Goal: Navigation & Orientation: Find specific page/section

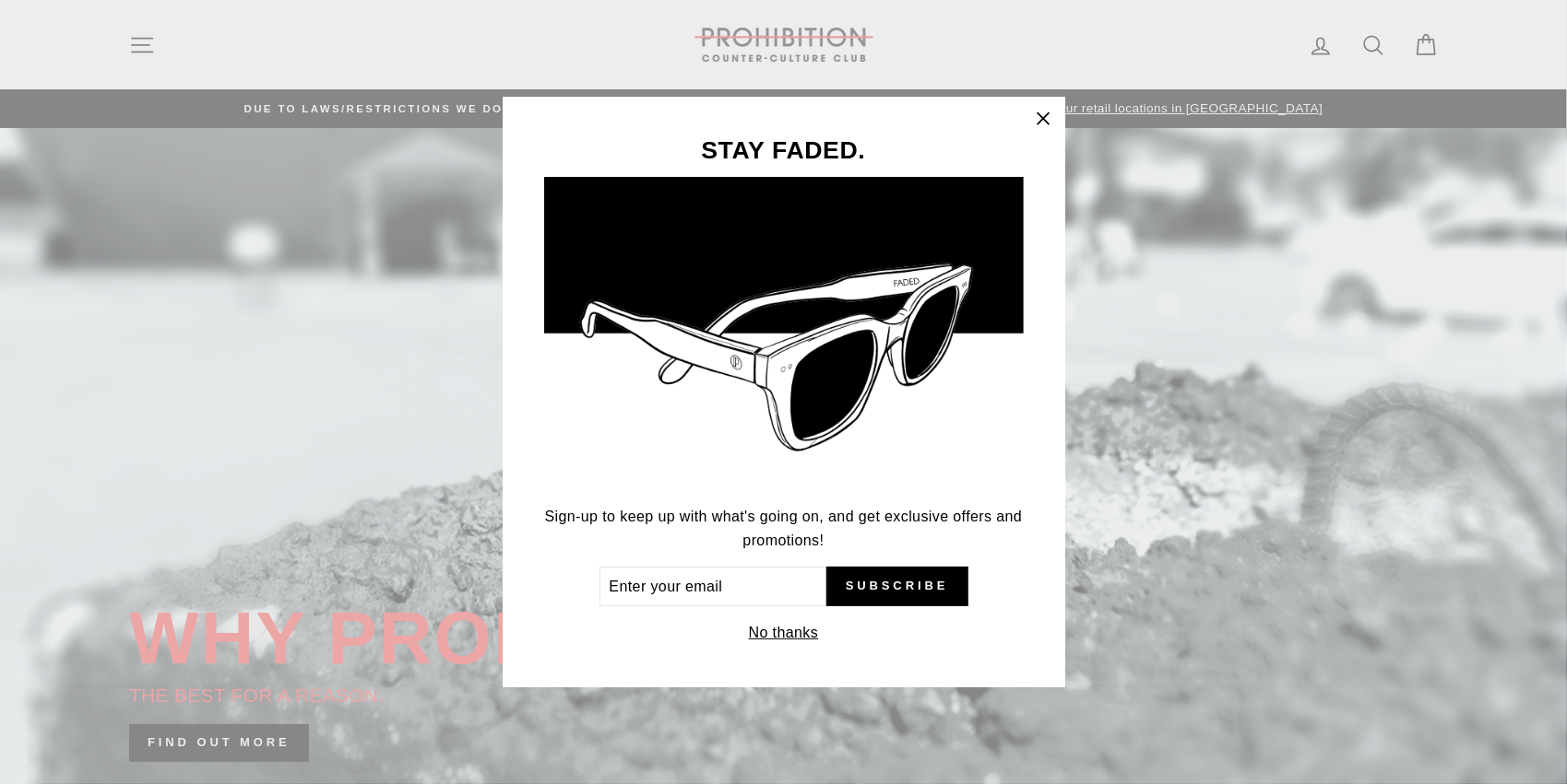
click at [1037, 120] on icon "button" at bounding box center [1042, 119] width 26 height 26
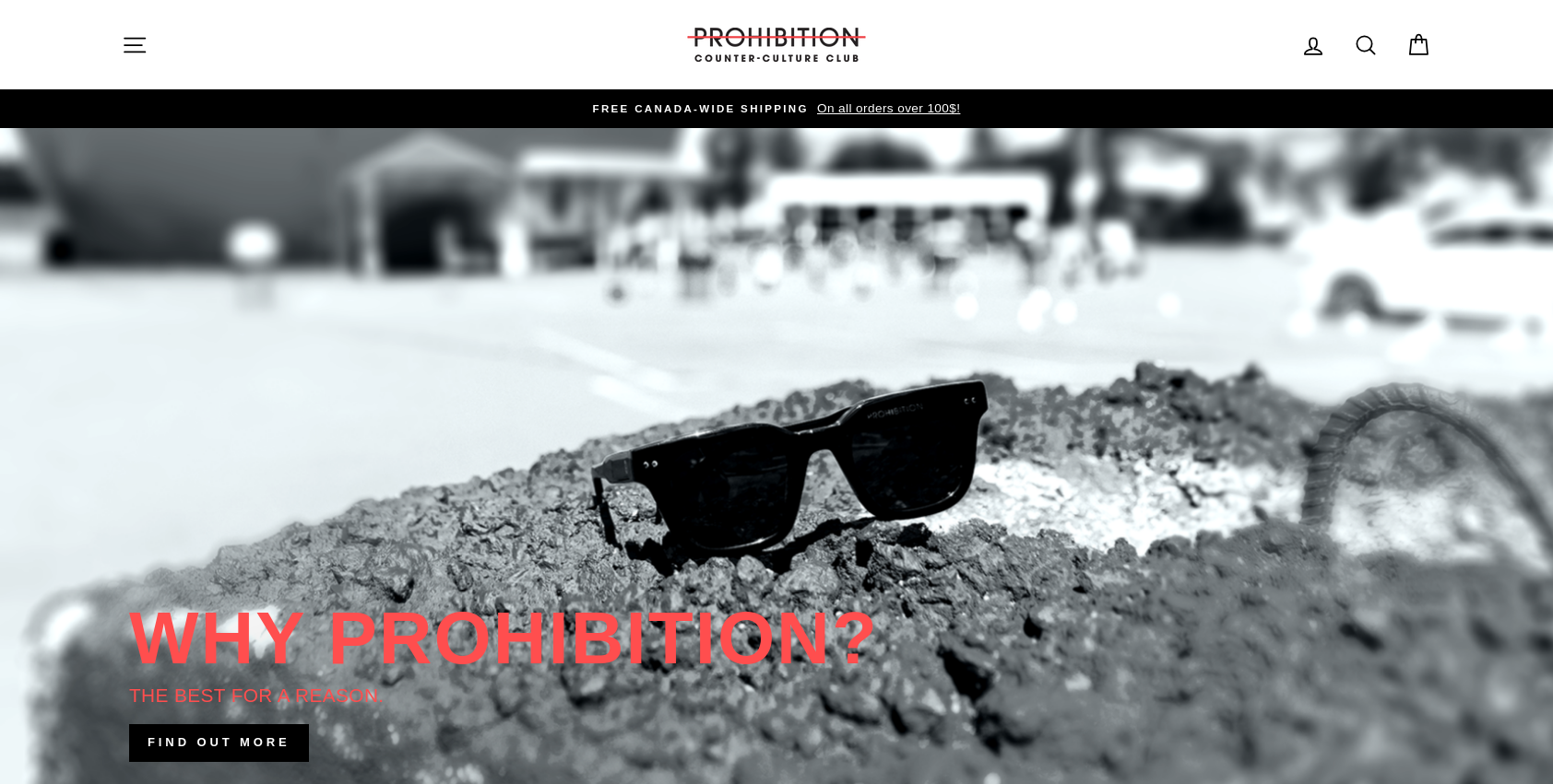
click at [151, 46] on button "Site navigation" at bounding box center [135, 44] width 48 height 40
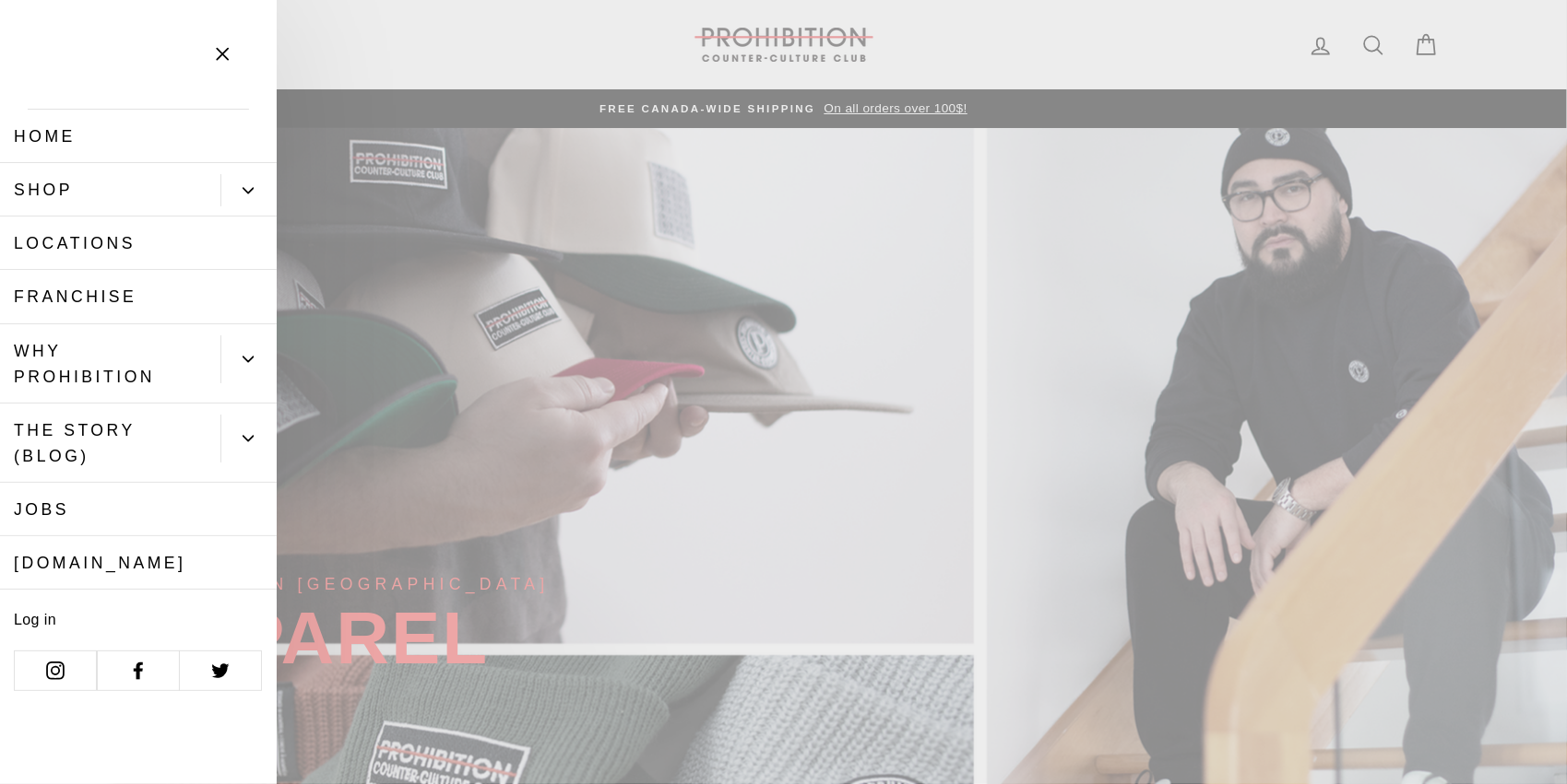
click at [83, 234] on link "Locations" at bounding box center [138, 242] width 276 height 53
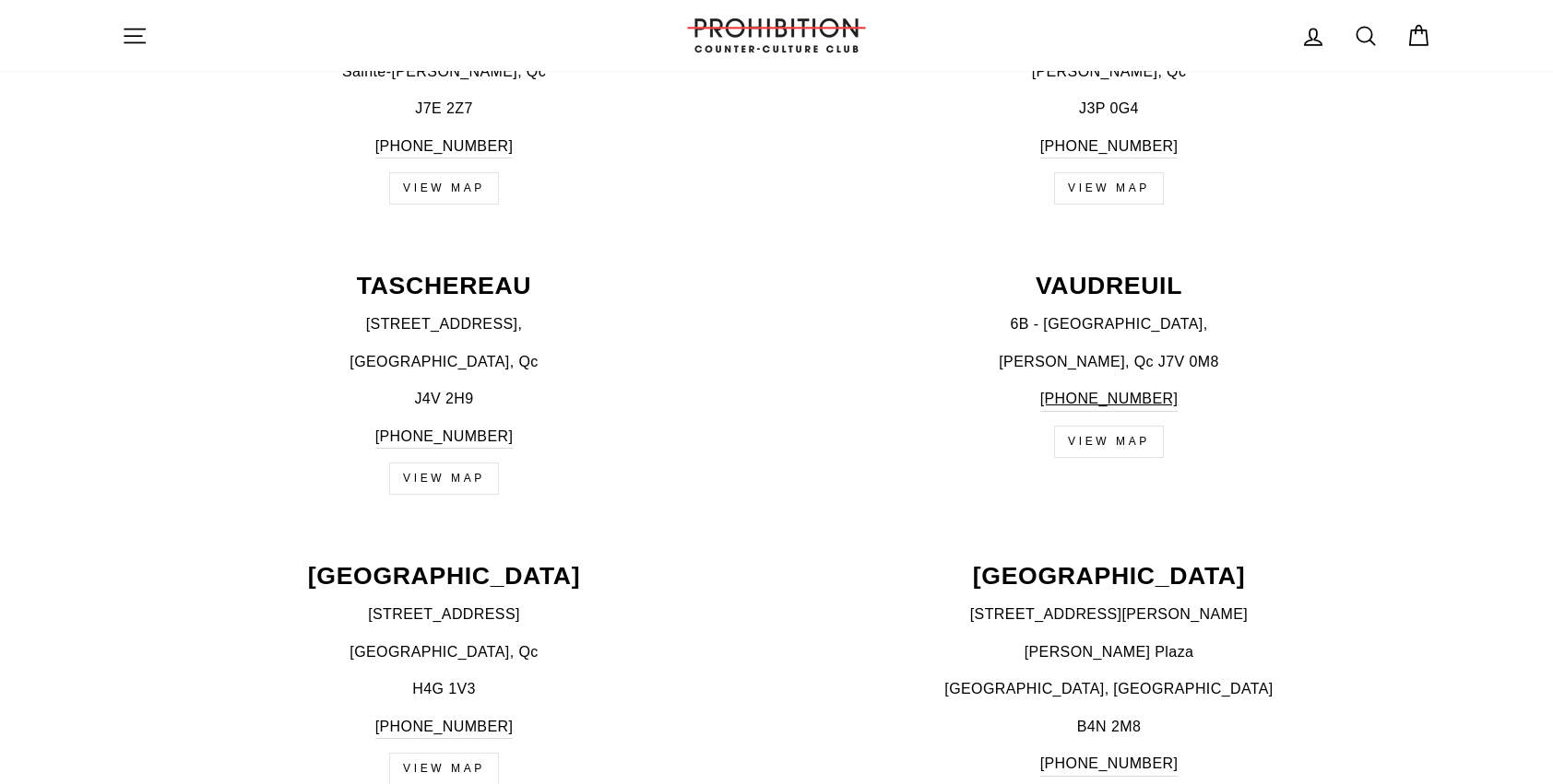
scroll to position [3041, 0]
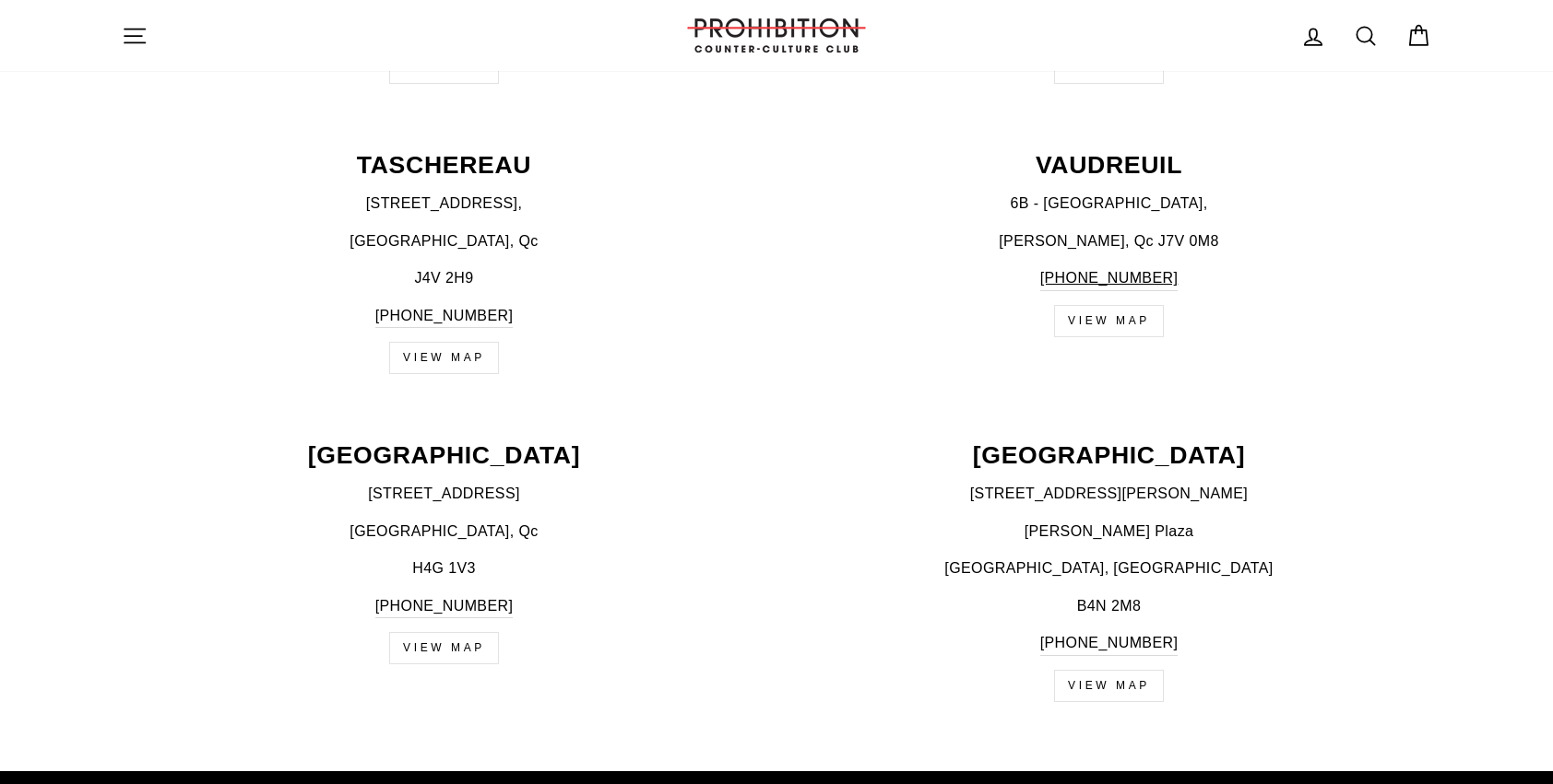
click at [442, 350] on link "VIEW MAP" at bounding box center [444, 357] width 110 height 32
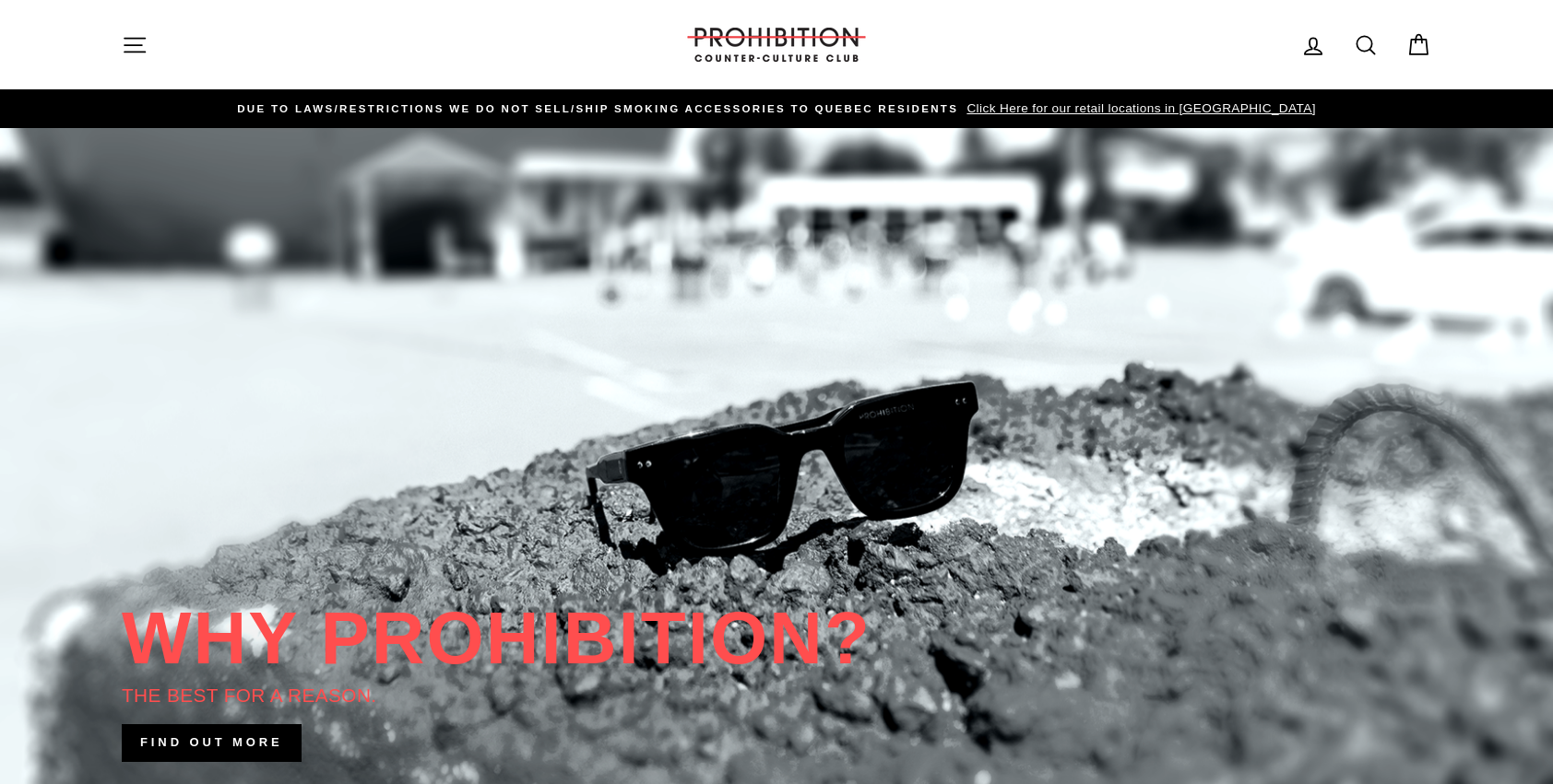
drag, startPoint x: 0, startPoint y: 0, endPoint x: 147, endPoint y: 372, distance: 400.0
